Goal: Information Seeking & Learning: Learn about a topic

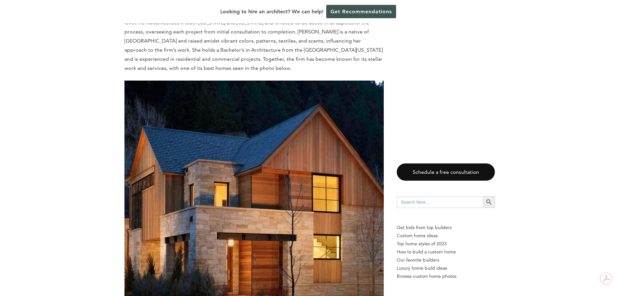
scroll to position [4258, 0]
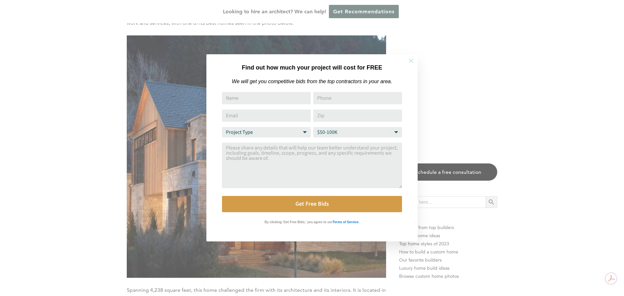
click at [411, 61] on icon at bounding box center [411, 61] width 5 height 5
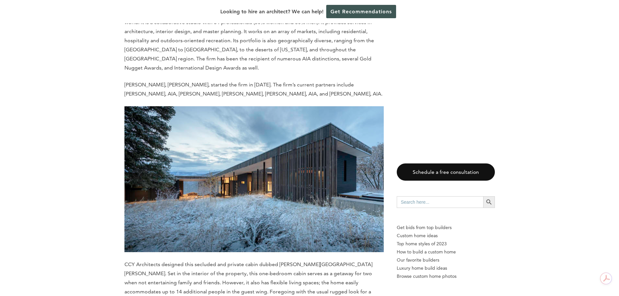
scroll to position [813, 0]
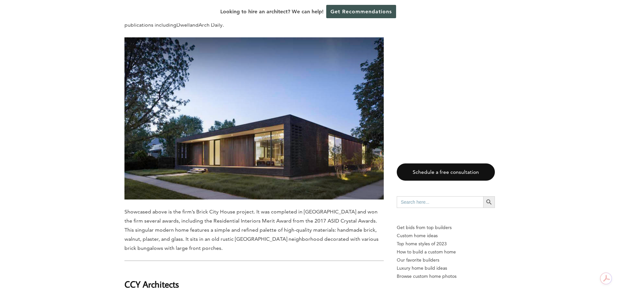
scroll to position [618, 0]
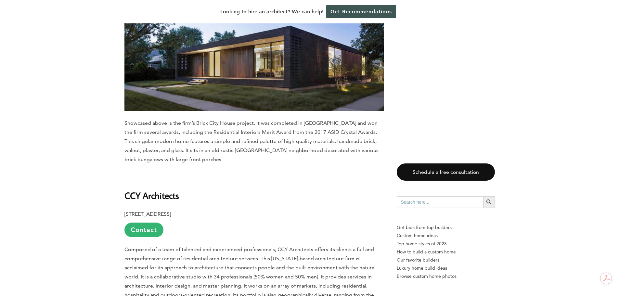
scroll to position [5032, 0]
